Goal: Transaction & Acquisition: Purchase product/service

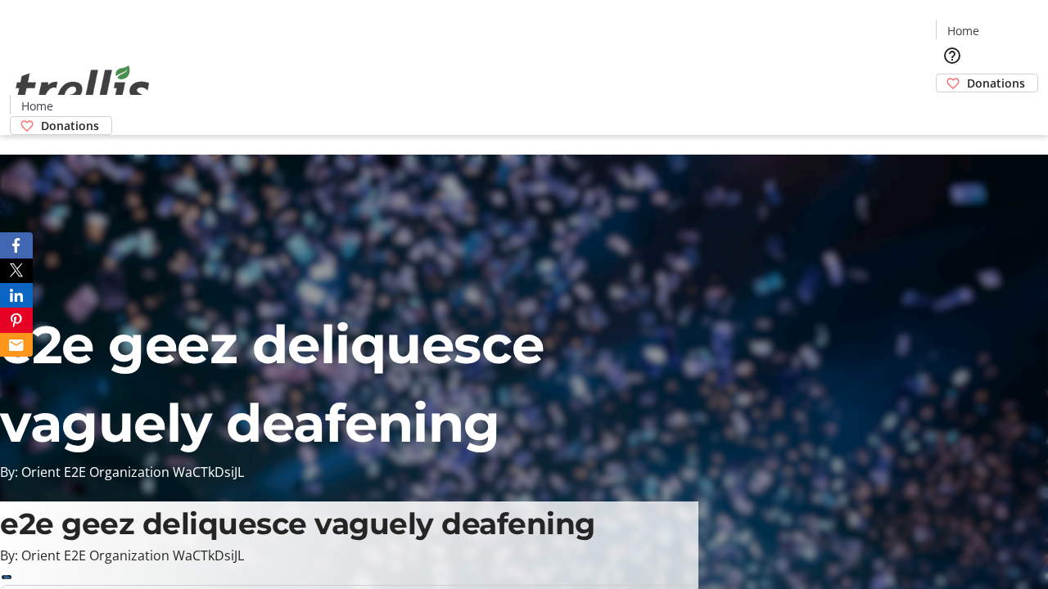
click at [967, 74] on span "Donations" at bounding box center [996, 82] width 58 height 17
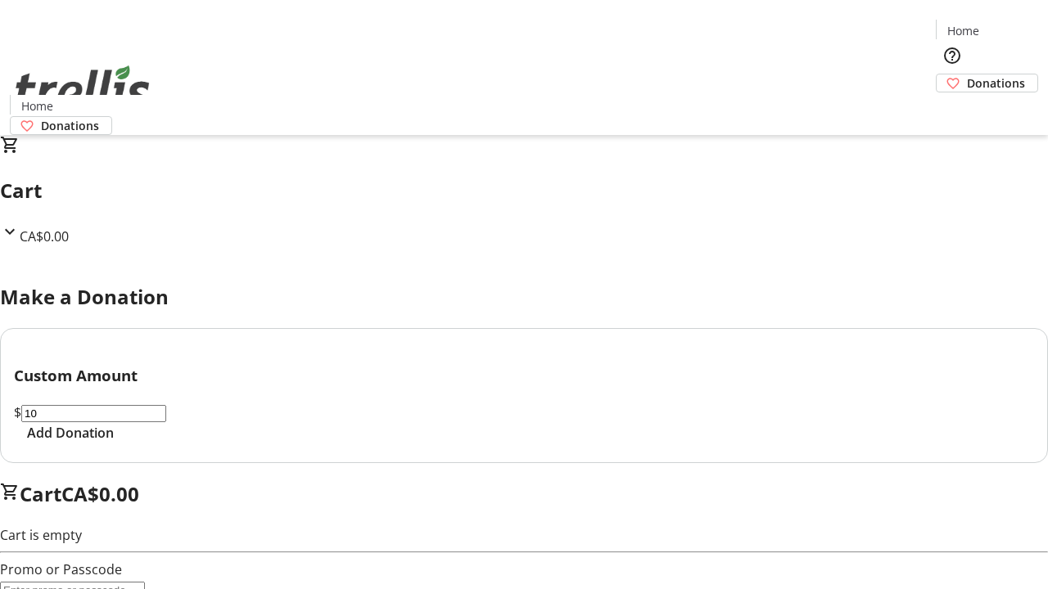
click at [114, 443] on span "Add Donation" at bounding box center [70, 433] width 87 height 20
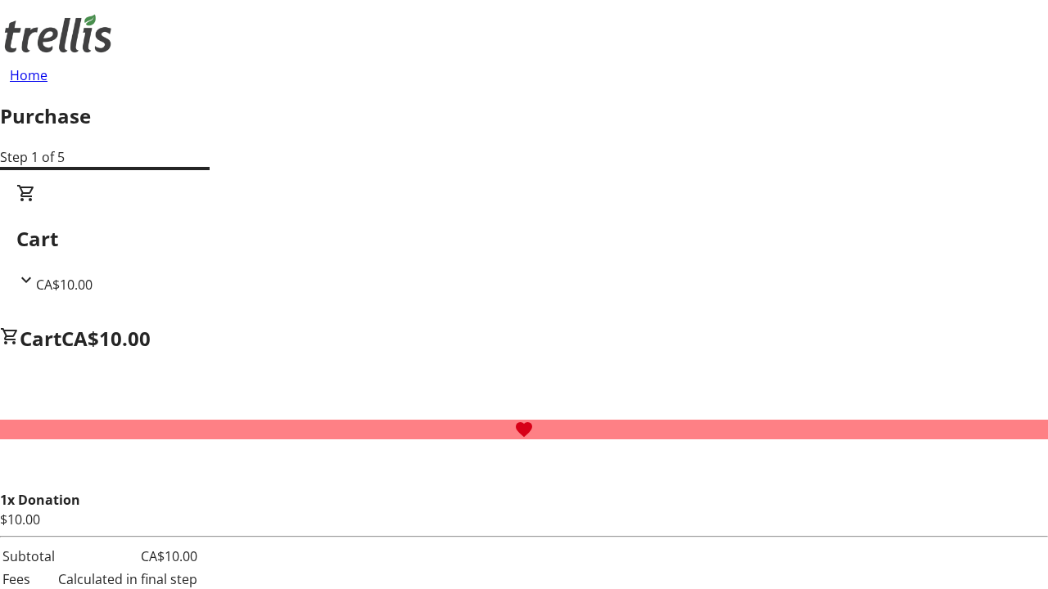
select select "CA"
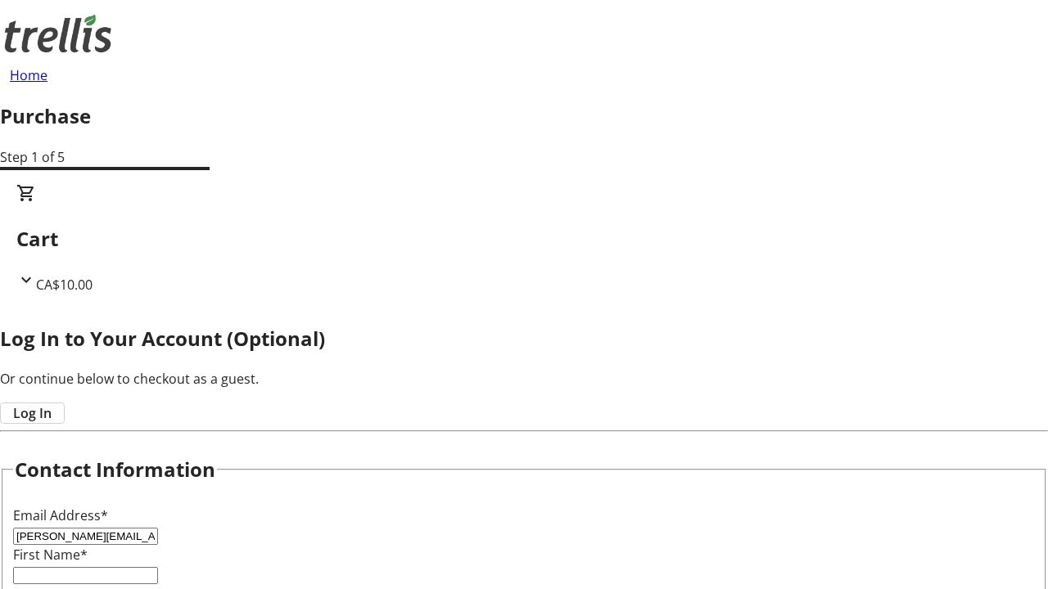
type input "[PERSON_NAME][EMAIL_ADDRESS][DOMAIN_NAME]"
type input "[PERSON_NAME]"
type input "Weissnat"
type input "[STREET_ADDRESS][PERSON_NAME]"
type input "Kelowna"
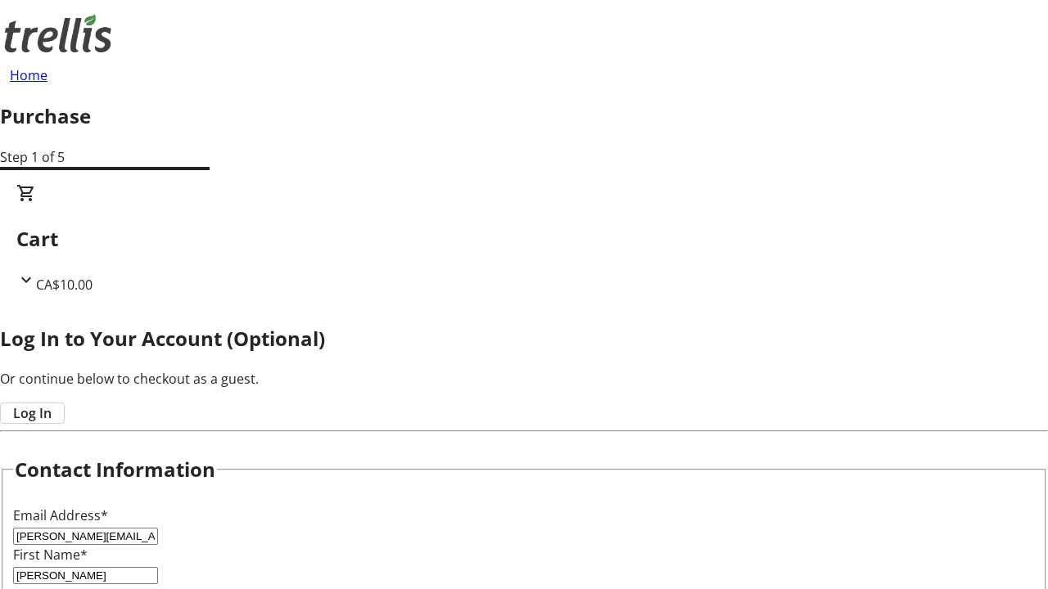
scroll to position [394, 0]
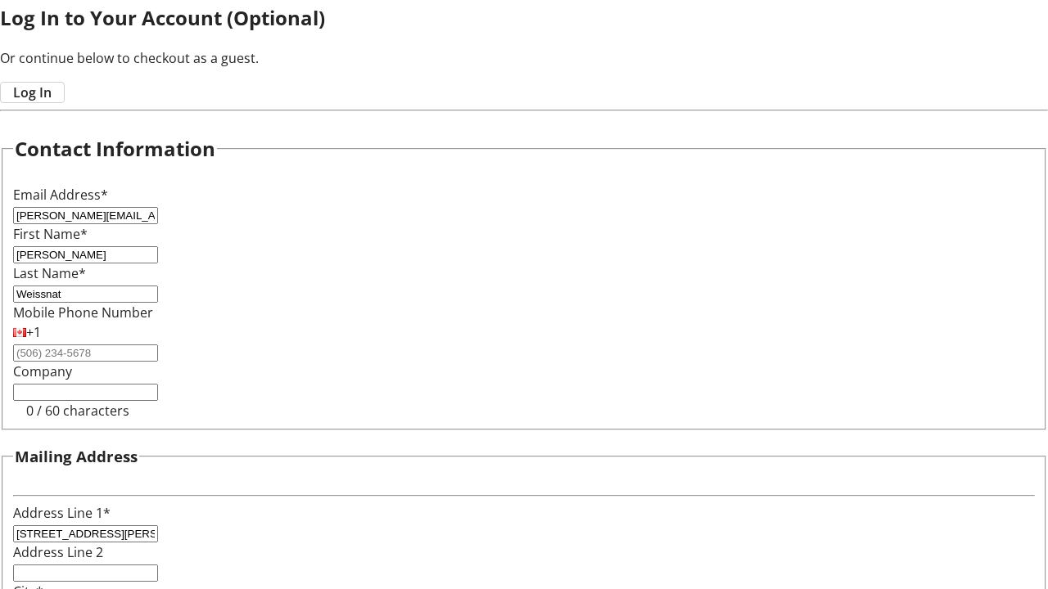
select select "BC"
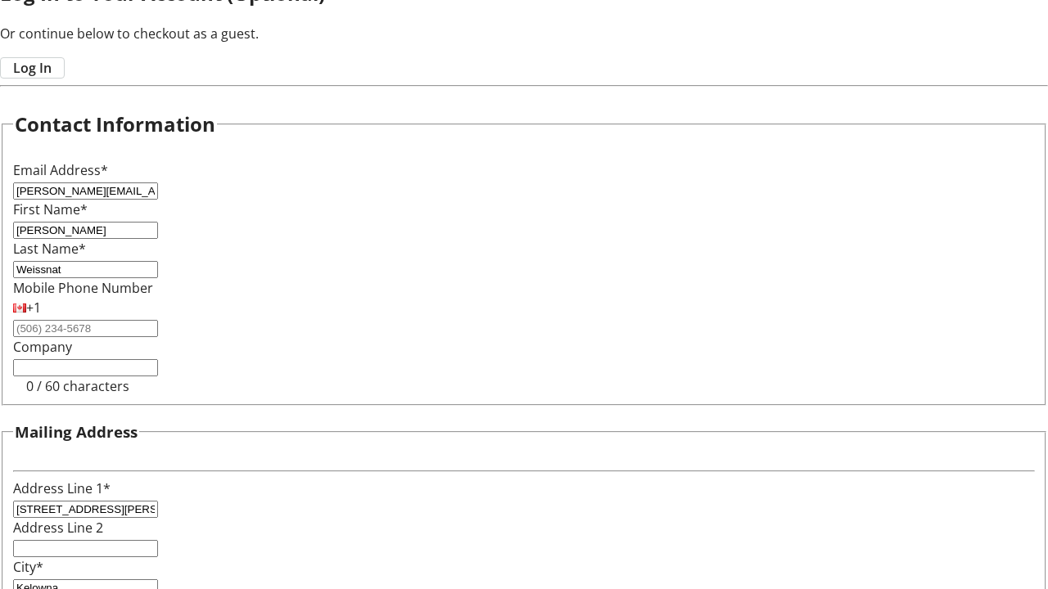
type input "Kelowna"
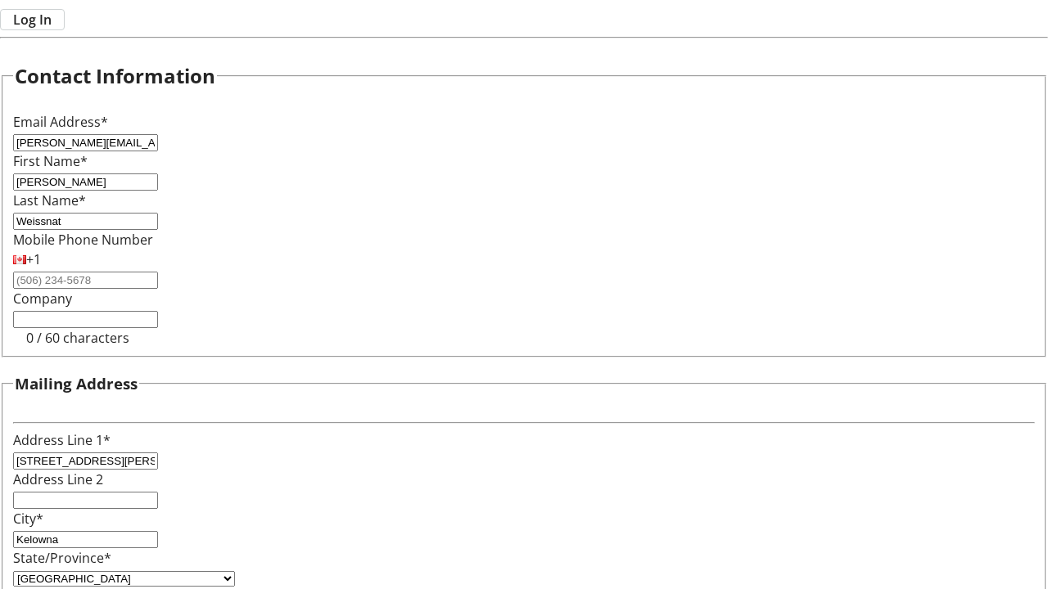
type input "V1Y 0C2"
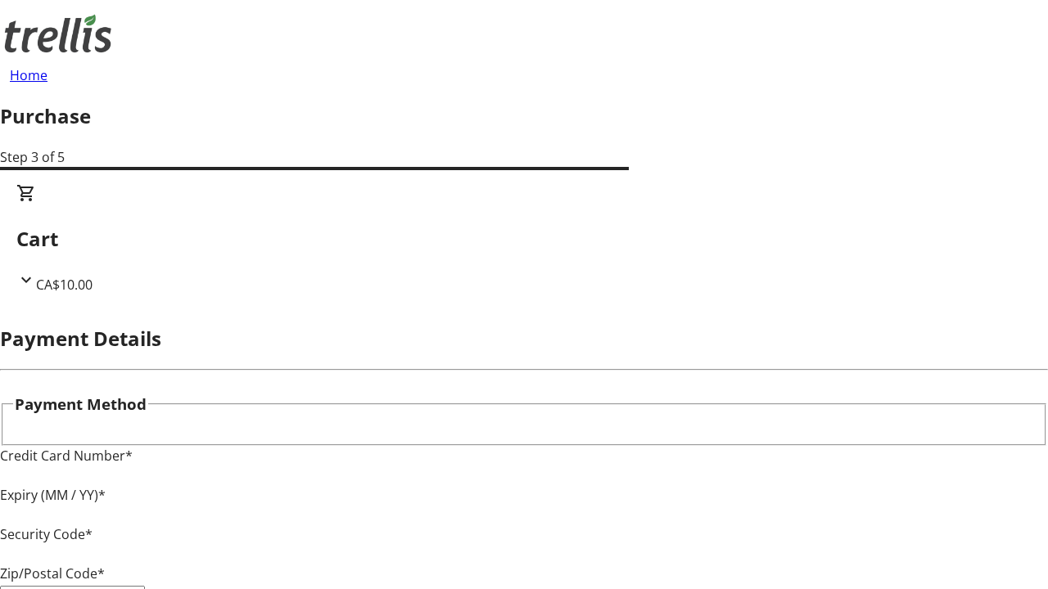
type input "V1Y 0C2"
